Goal: Information Seeking & Learning: Find specific page/section

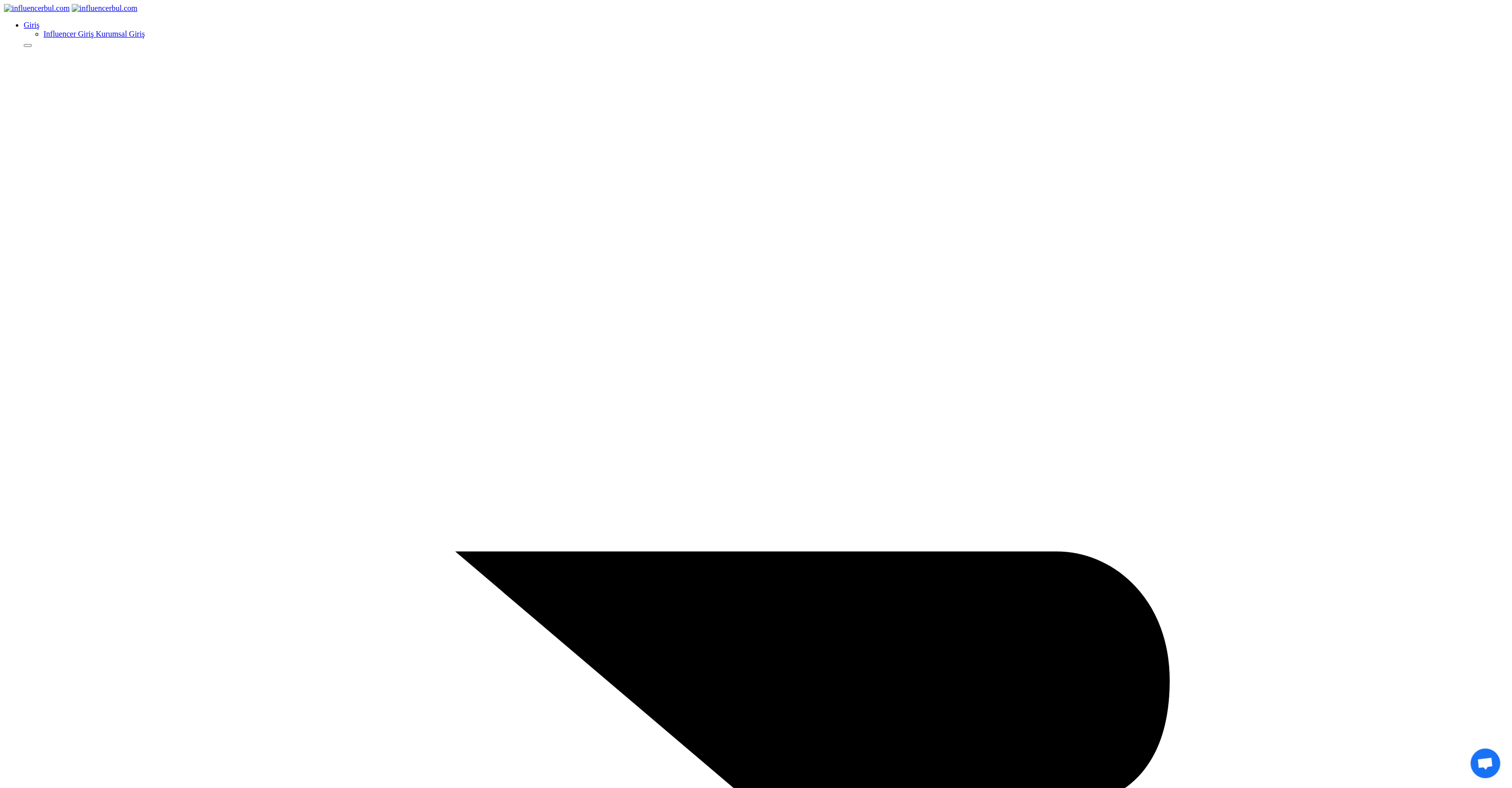
click at [94, 38] on u "Influencer Giriş" at bounding box center [69, 34] width 50 height 8
drag, startPoint x: 761, startPoint y: 154, endPoint x: 670, endPoint y: 153, distance: 91.0
drag, startPoint x: 716, startPoint y: 153, endPoint x: 671, endPoint y: 153, distance: 45.0
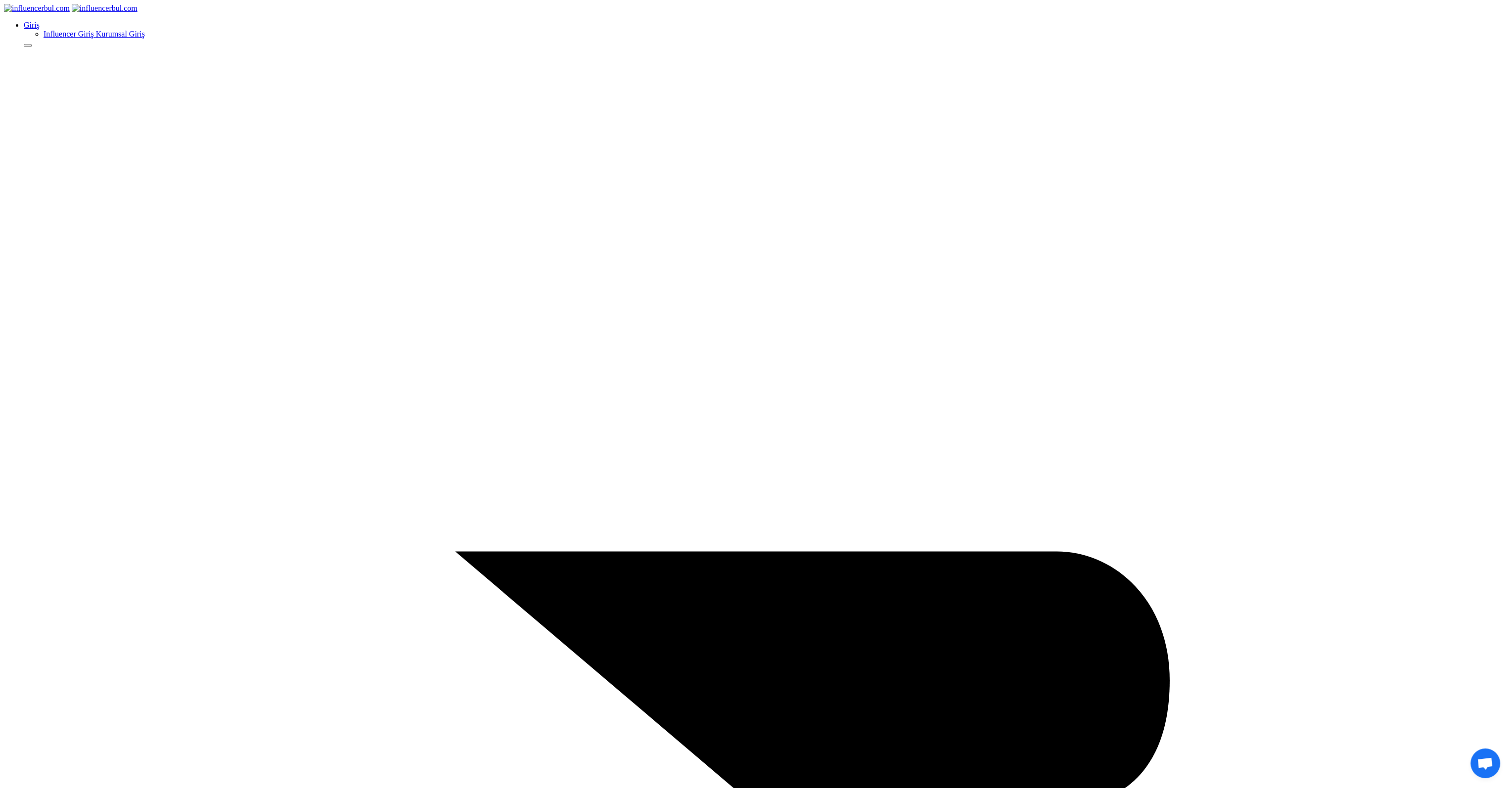
type input "ruhi@gmail.com"
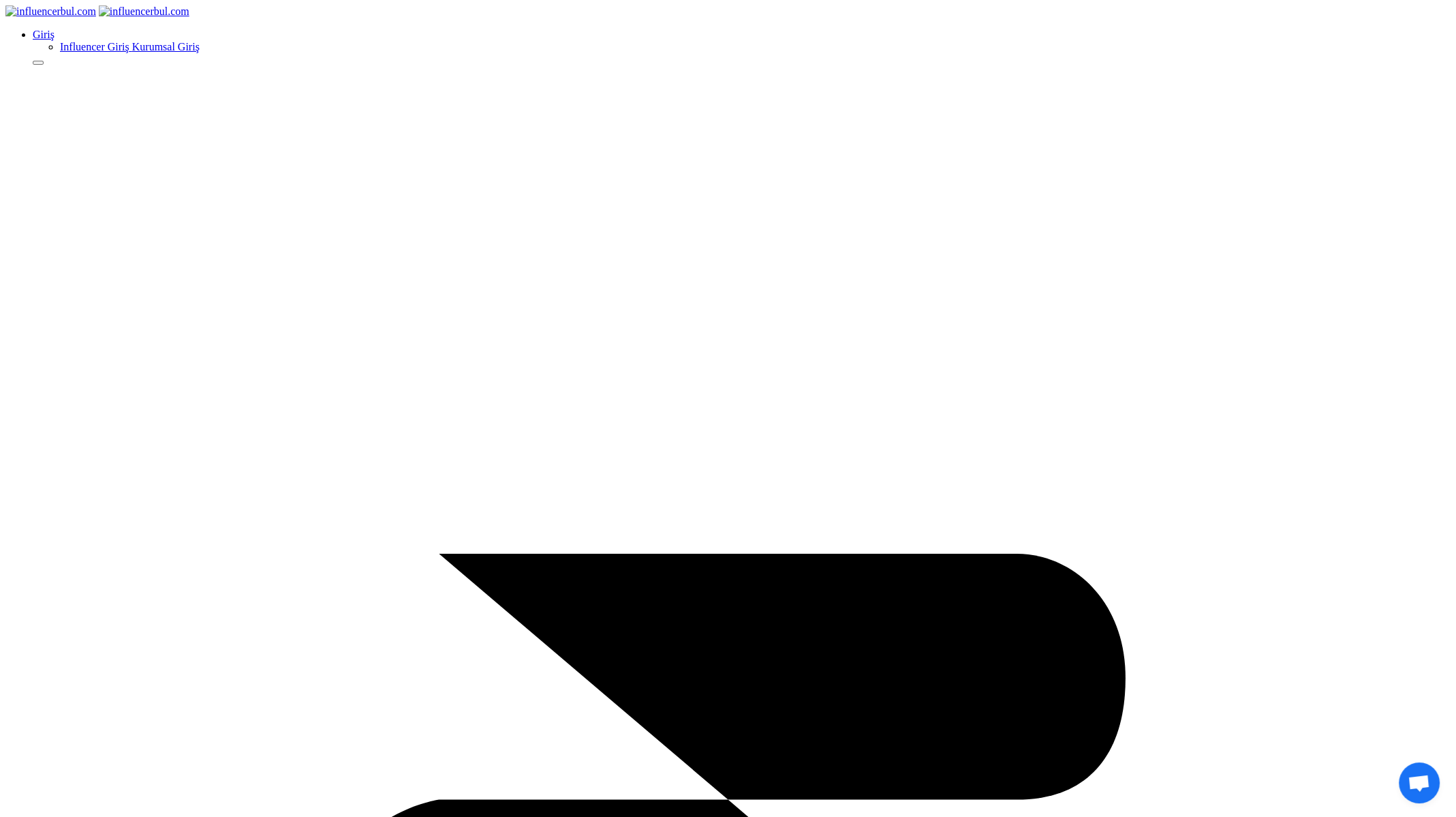
drag, startPoint x: 801, startPoint y: 313, endPoint x: 790, endPoint y: 288, distance: 27.3
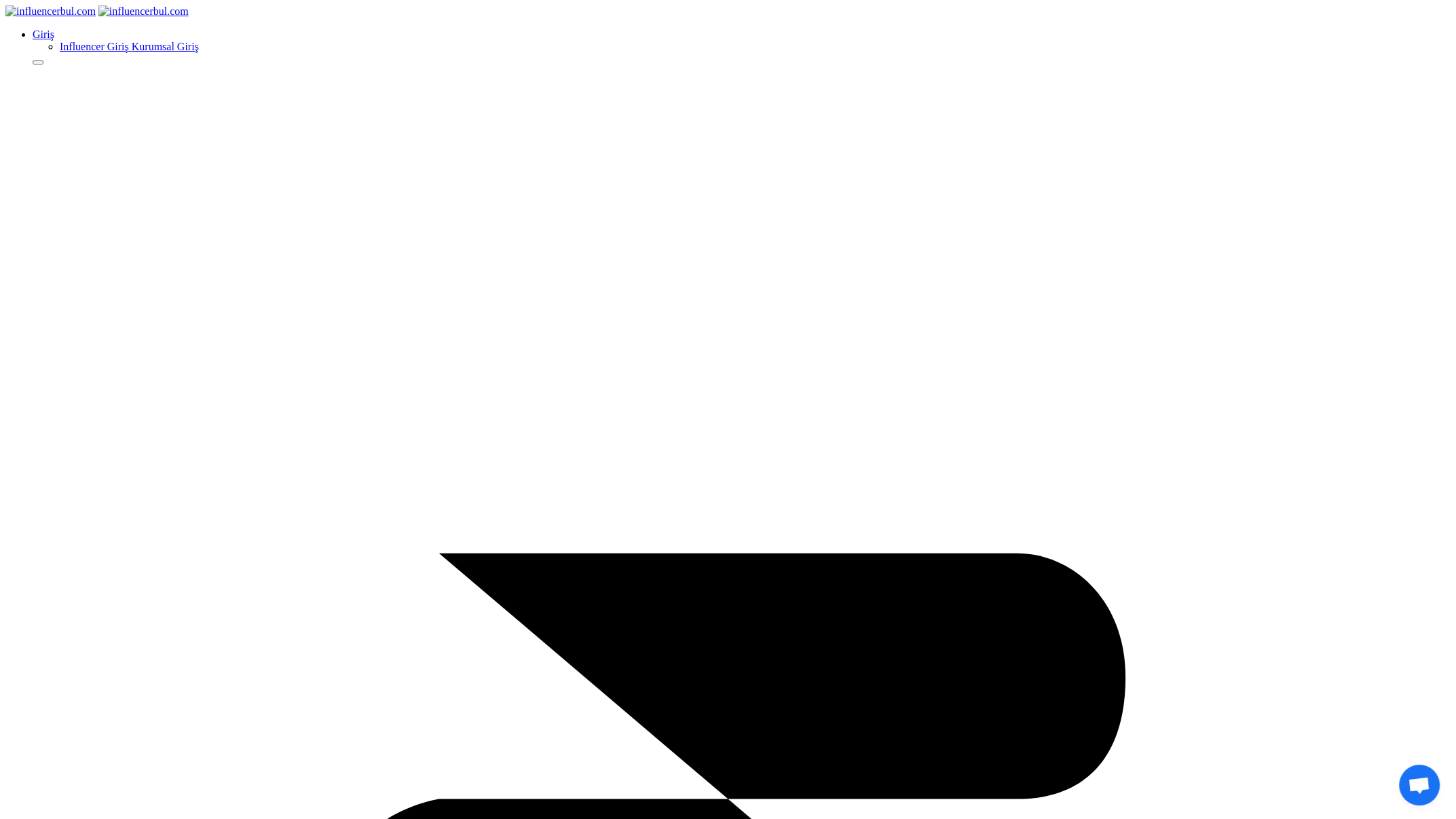
select select "1"
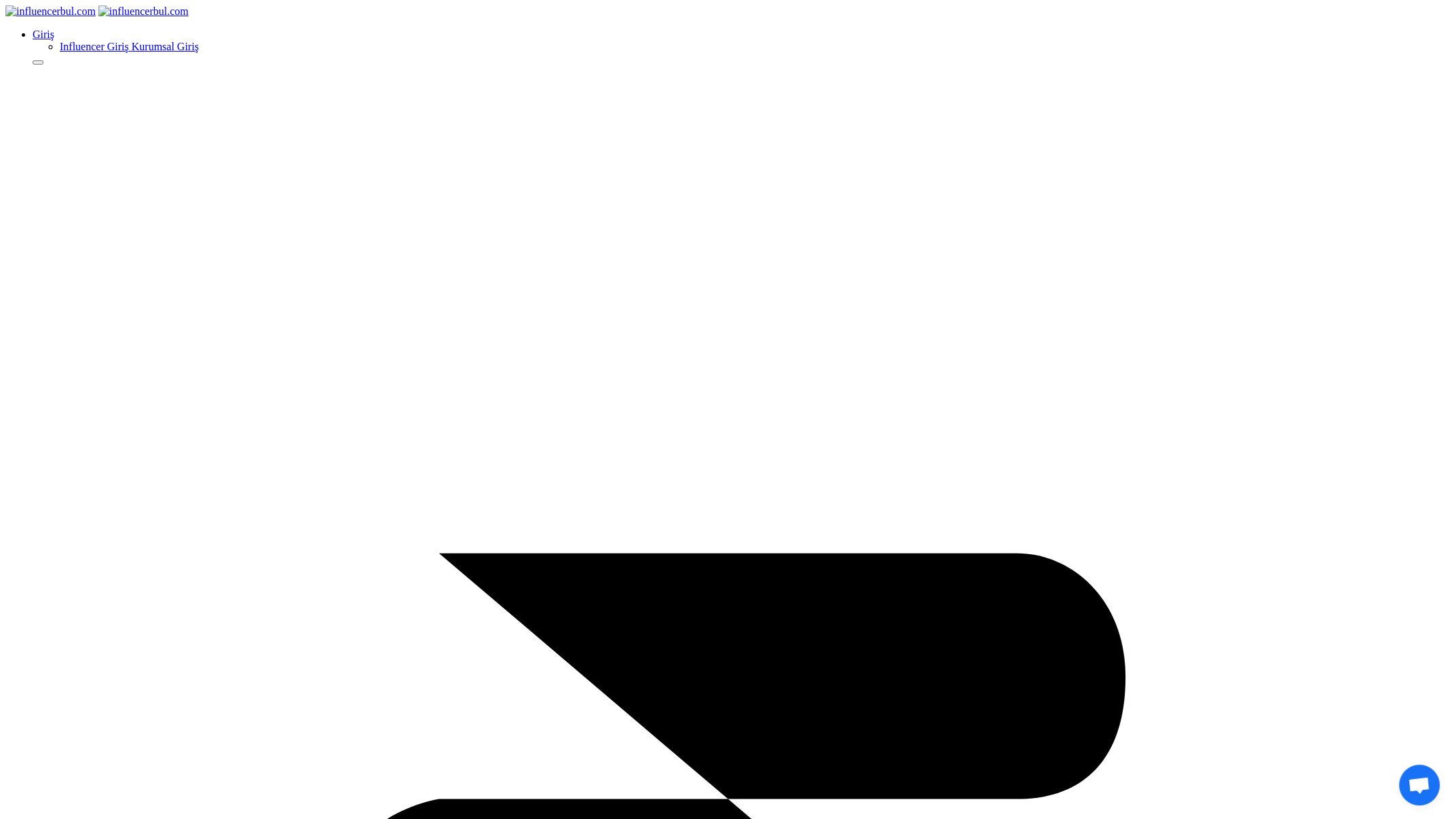
select select "1"
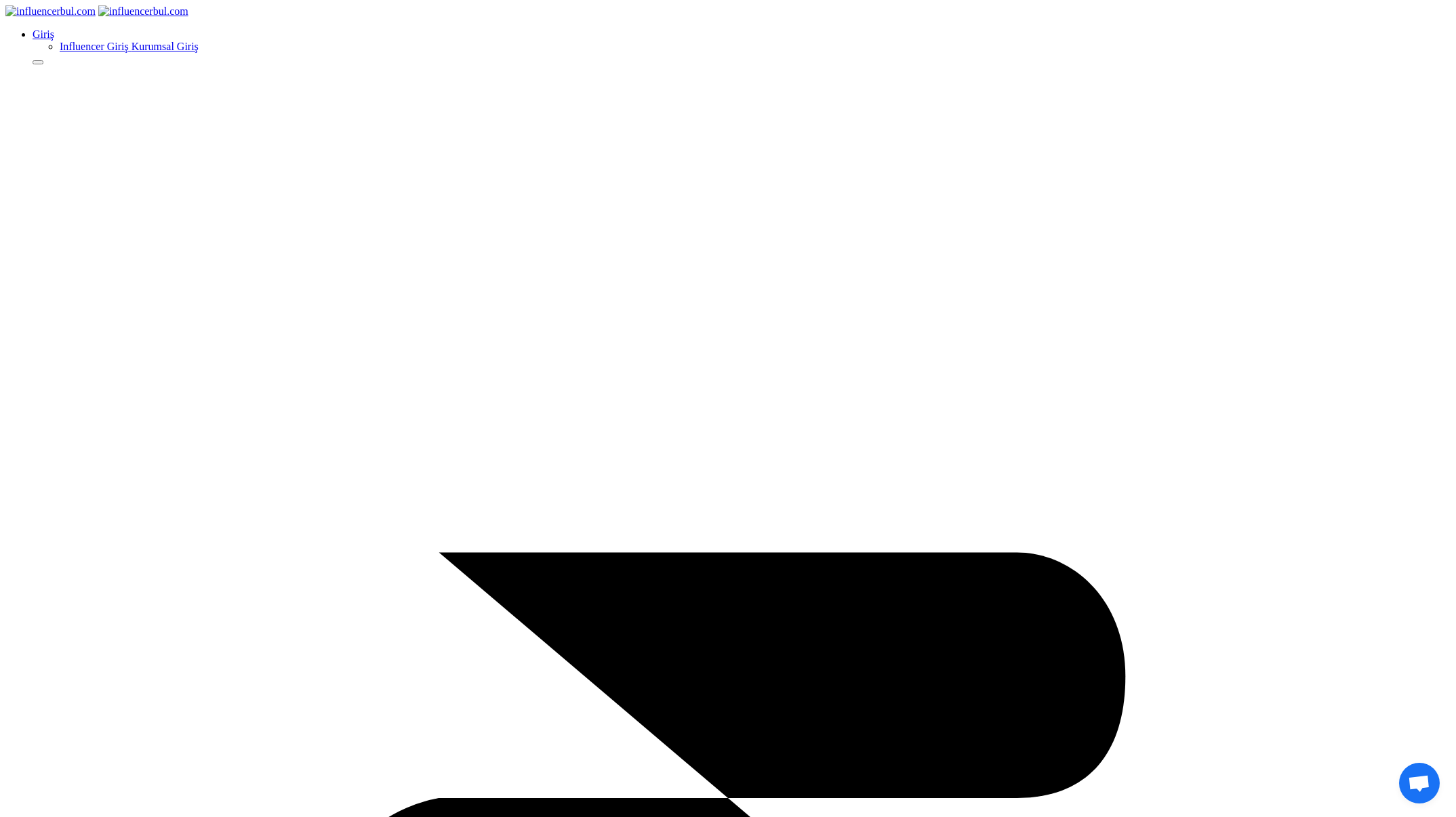
select select "1"
